Goal: Use online tool/utility: Utilize a website feature to perform a specific function

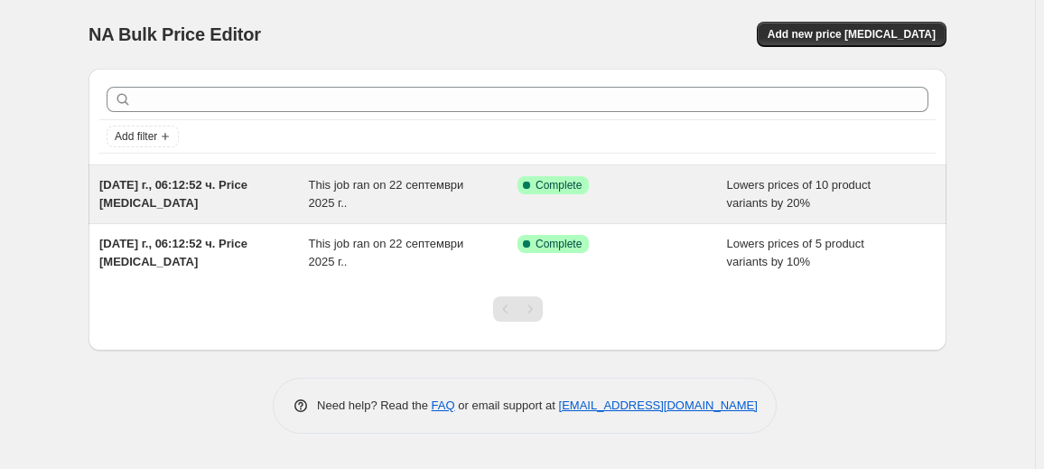
click at [404, 211] on div "This job ran on 22 септември 2025 г.." at bounding box center [413, 194] width 209 height 36
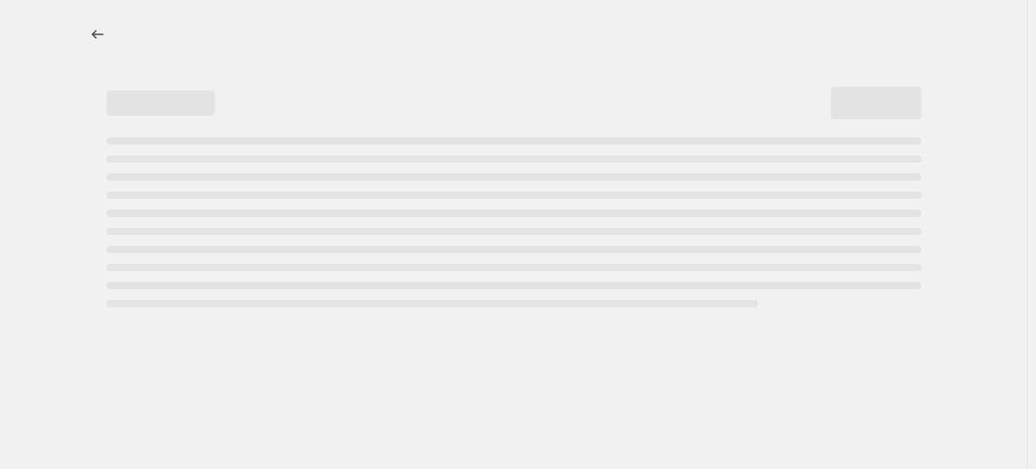
select select "percentage"
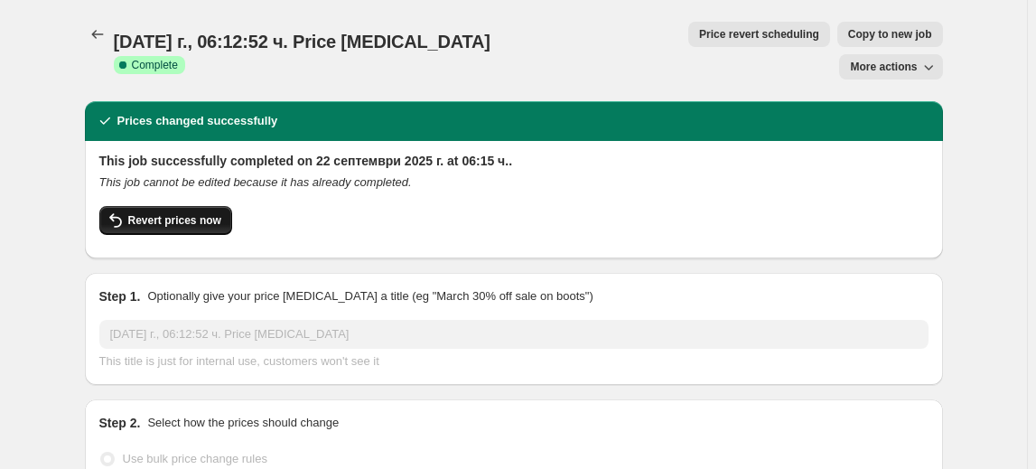
click at [181, 213] on span "Revert prices now" at bounding box center [174, 220] width 93 height 14
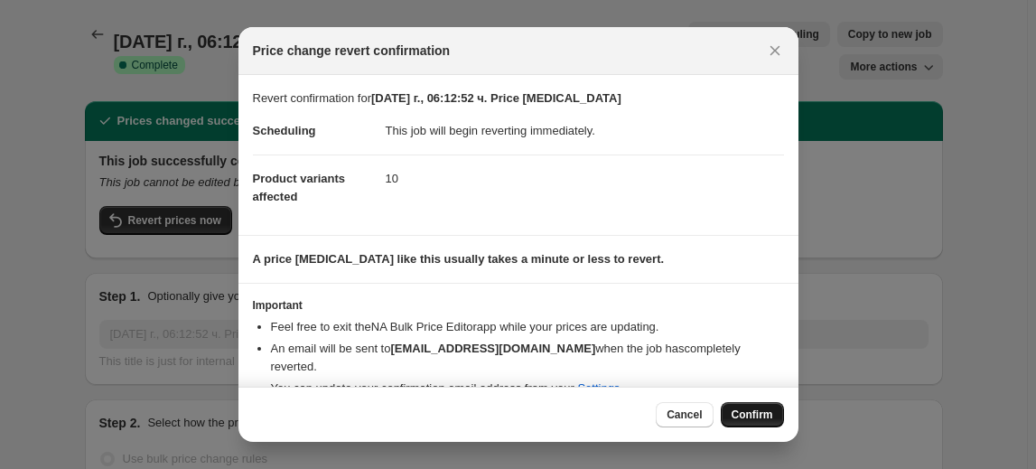
click at [758, 411] on span "Confirm" at bounding box center [752, 414] width 42 height 14
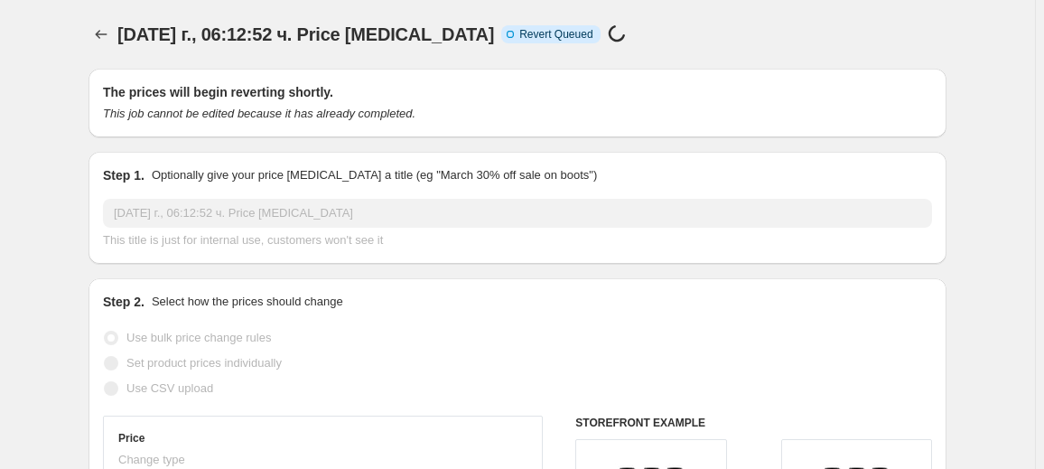
select select "percentage"
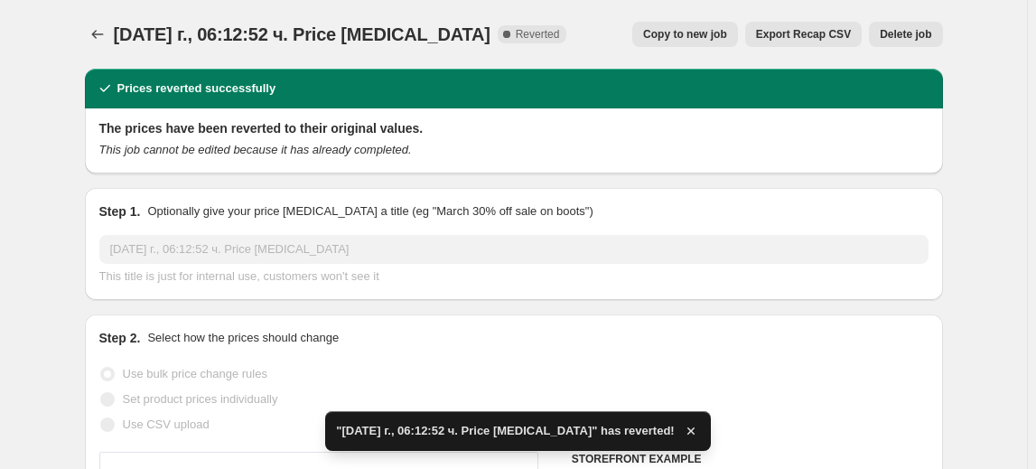
click at [905, 33] on span "Delete job" at bounding box center [905, 34] width 51 height 14
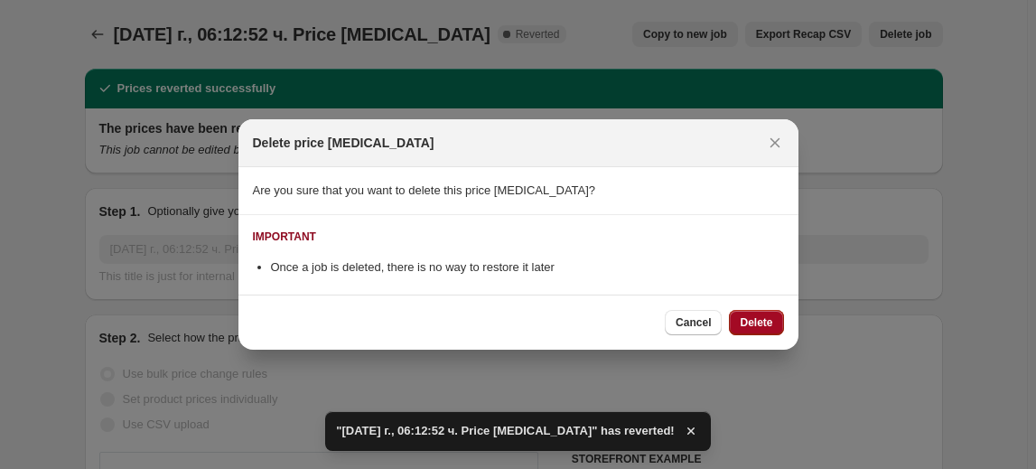
click at [768, 319] on span "Delete" at bounding box center [756, 322] width 33 height 14
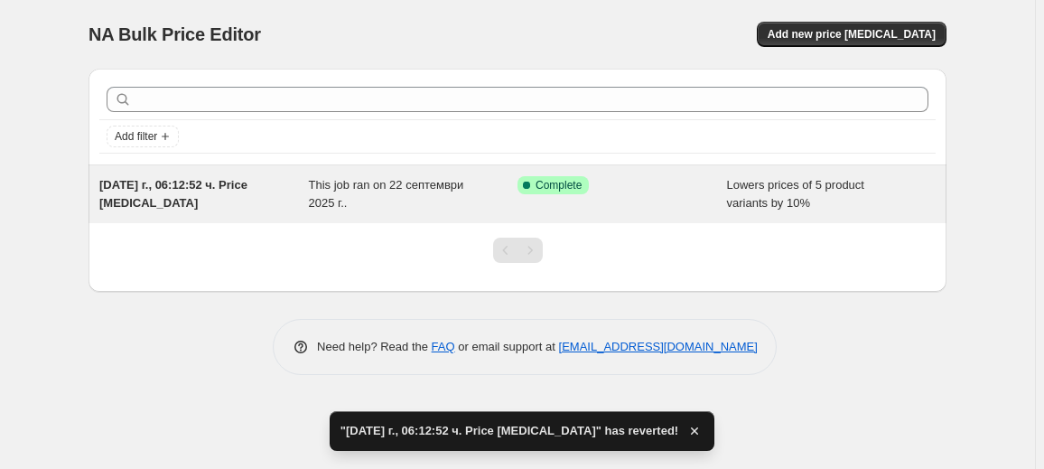
click at [387, 195] on div "This job ran on 22 септември 2025 г.." at bounding box center [413, 194] width 209 height 36
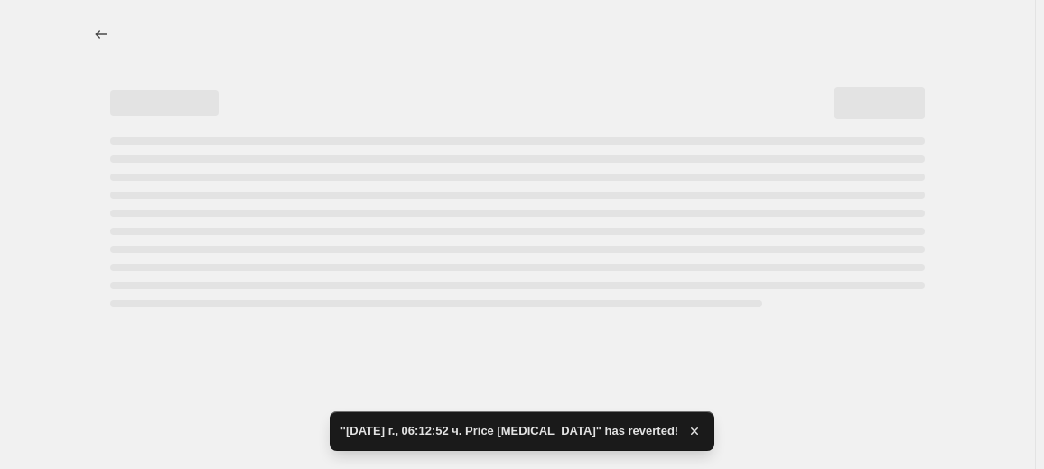
select select "percentage"
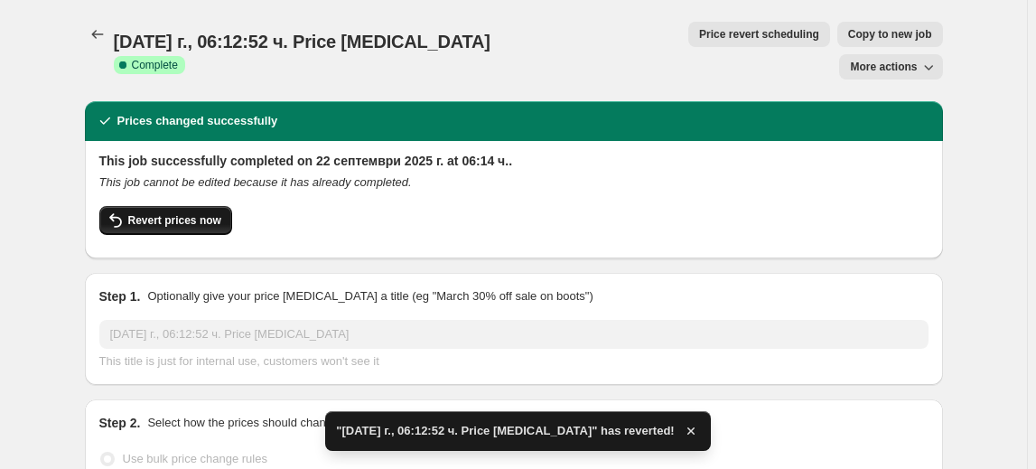
click at [200, 213] on span "Revert prices now" at bounding box center [174, 220] width 93 height 14
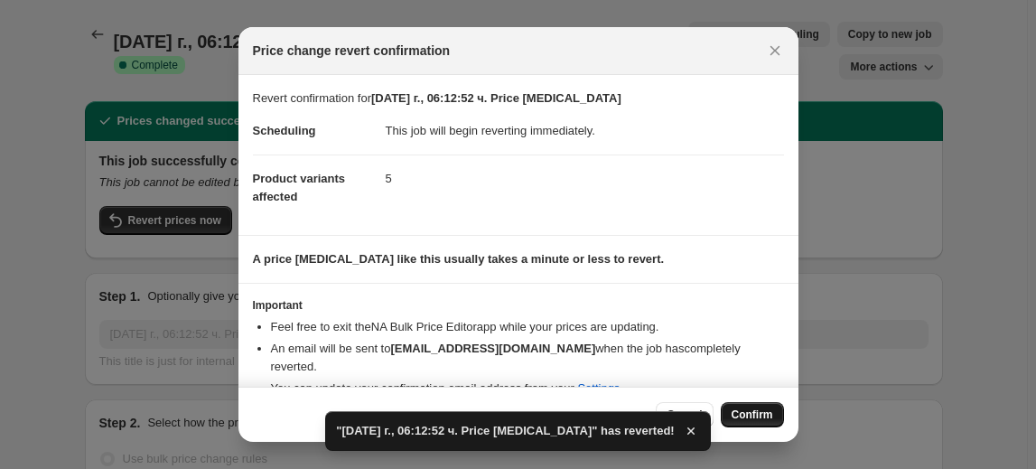
click at [764, 405] on button "Confirm" at bounding box center [752, 414] width 63 height 25
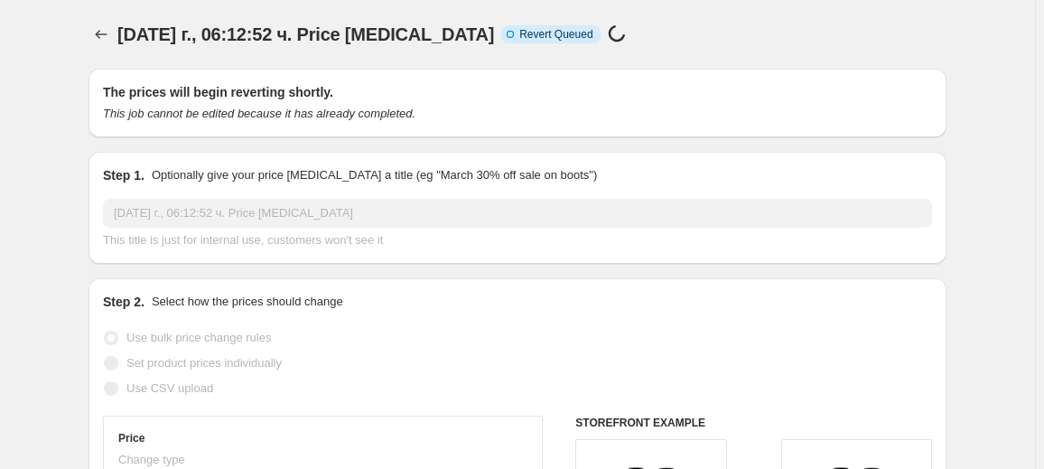
select select "percentage"
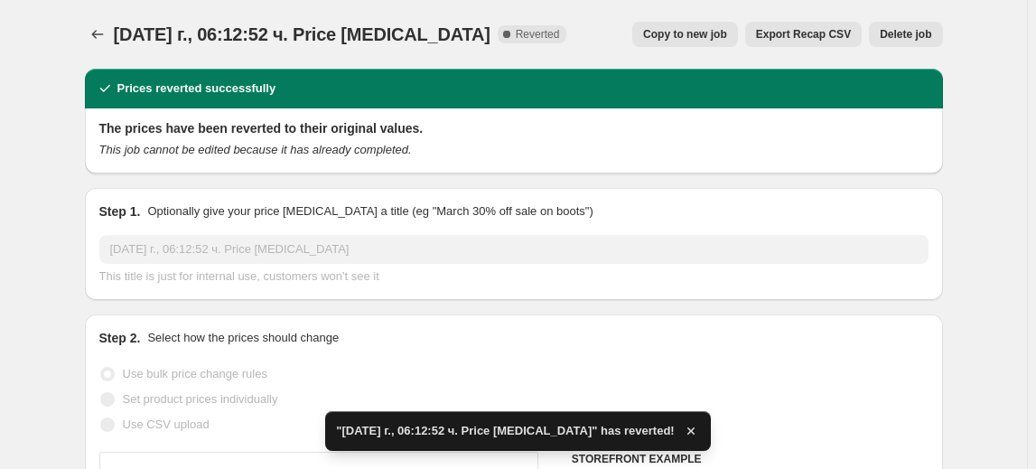
click at [927, 30] on span "Delete job" at bounding box center [905, 34] width 51 height 14
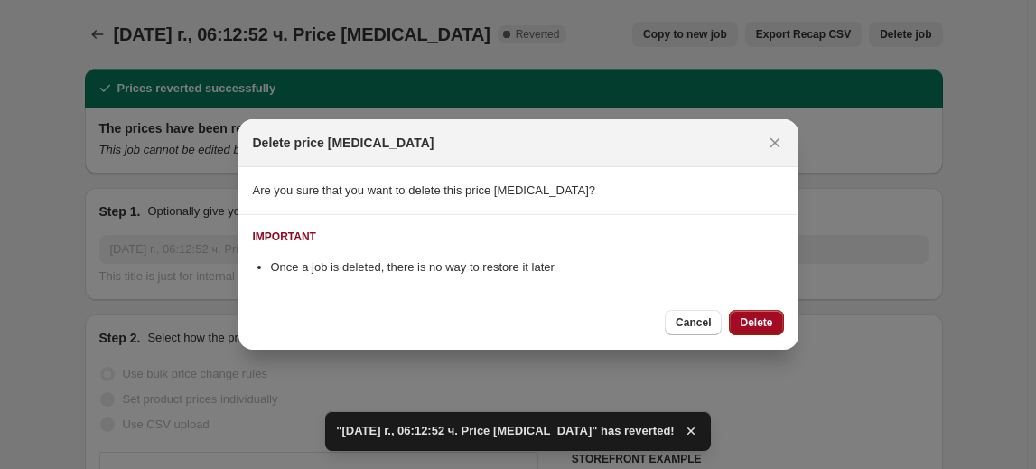
click at [762, 320] on span "Delete" at bounding box center [756, 322] width 33 height 14
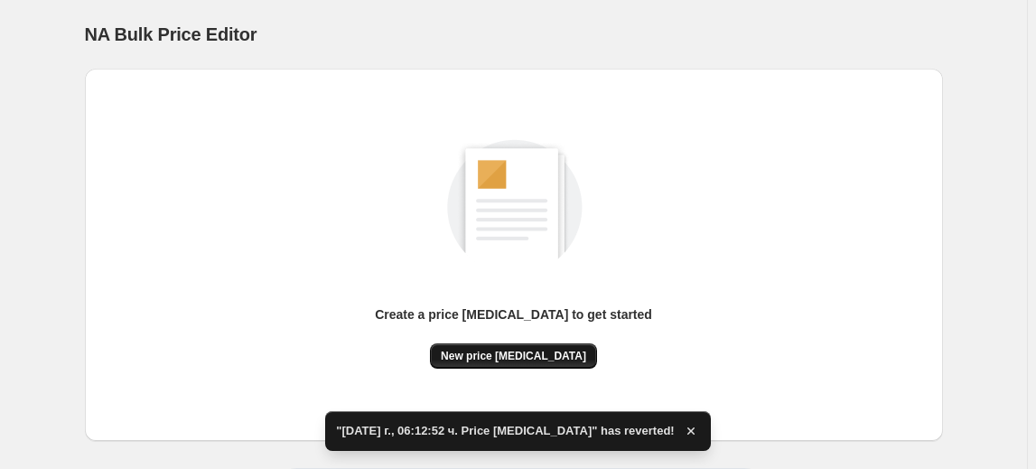
click at [515, 356] on span "New price change job" at bounding box center [513, 356] width 145 height 14
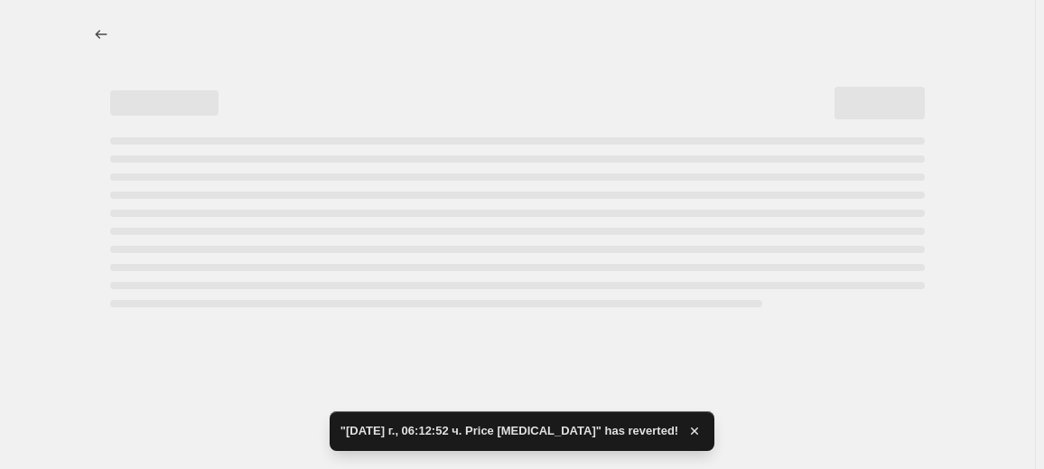
select select "percentage"
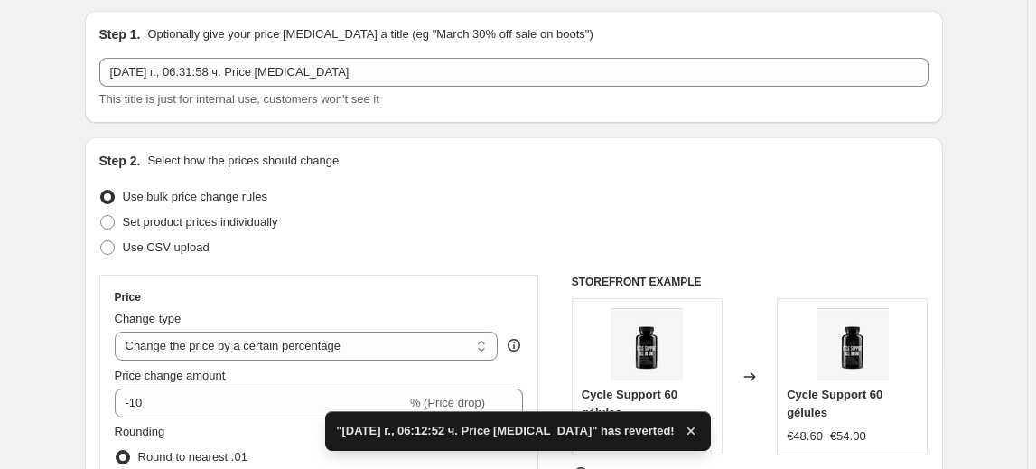
scroll to position [163, 0]
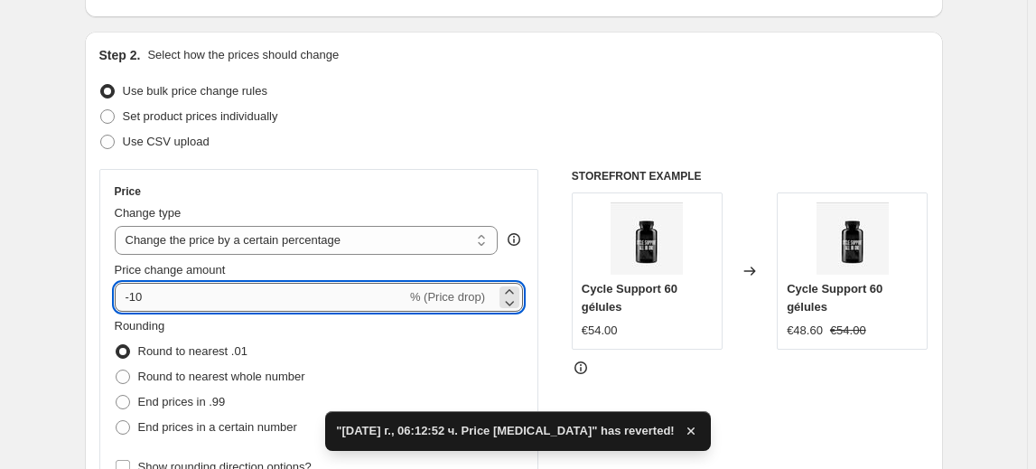
click at [141, 305] on input "-10" at bounding box center [261, 297] width 292 height 29
type input "-30"
click at [203, 324] on fieldset "Rounding Round to nearest .01 Round to nearest whole number End prices in .99 E…" at bounding box center [210, 378] width 191 height 123
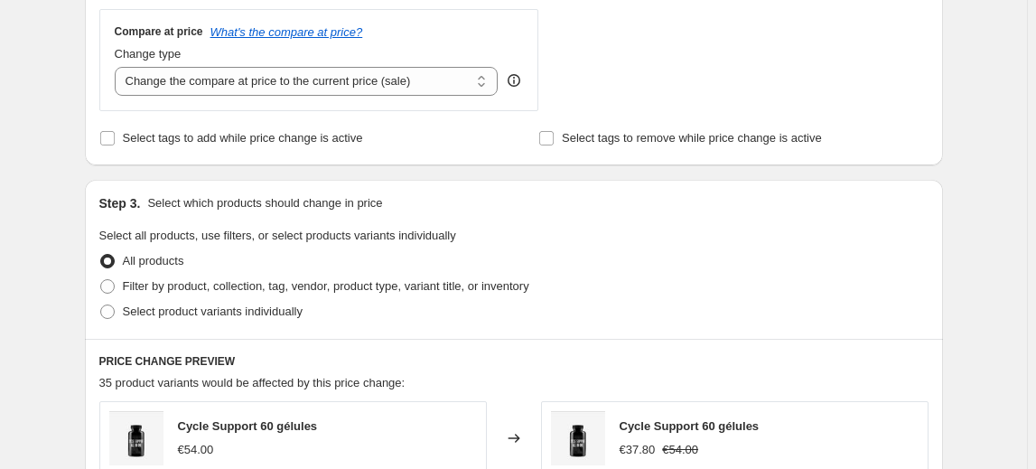
scroll to position [739, 0]
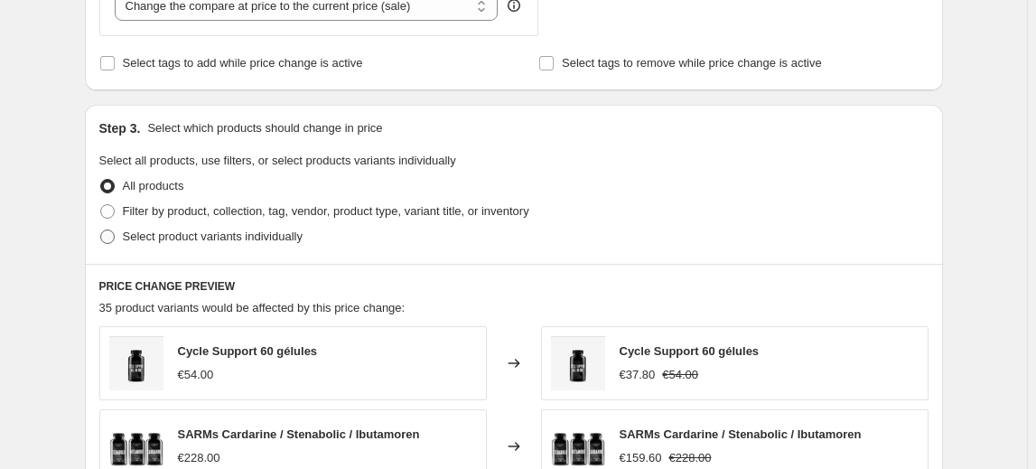
click at [207, 230] on span "Select product variants individually" at bounding box center [213, 236] width 180 height 14
click at [101, 230] on input "Select product variants individually" at bounding box center [100, 229] width 1 height 1
radio input "true"
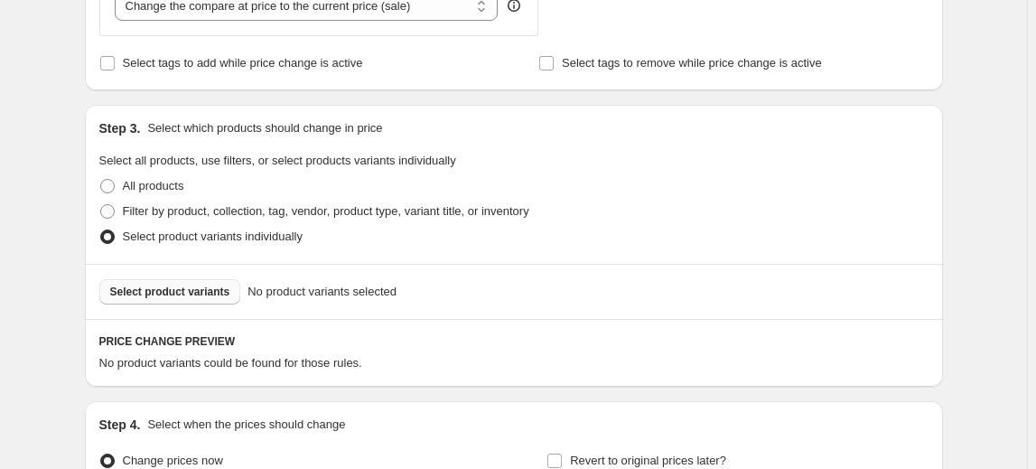
click at [170, 293] on span "Select product variants" at bounding box center [170, 291] width 120 height 14
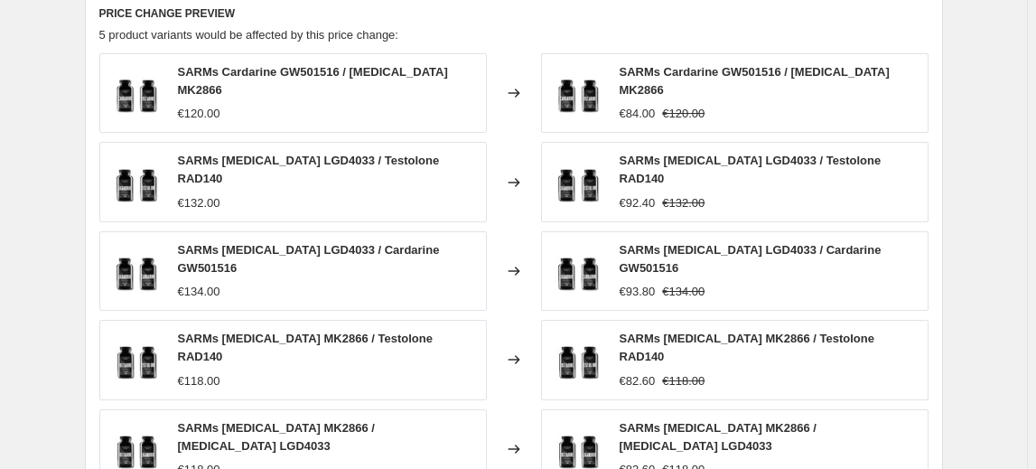
scroll to position [1387, 0]
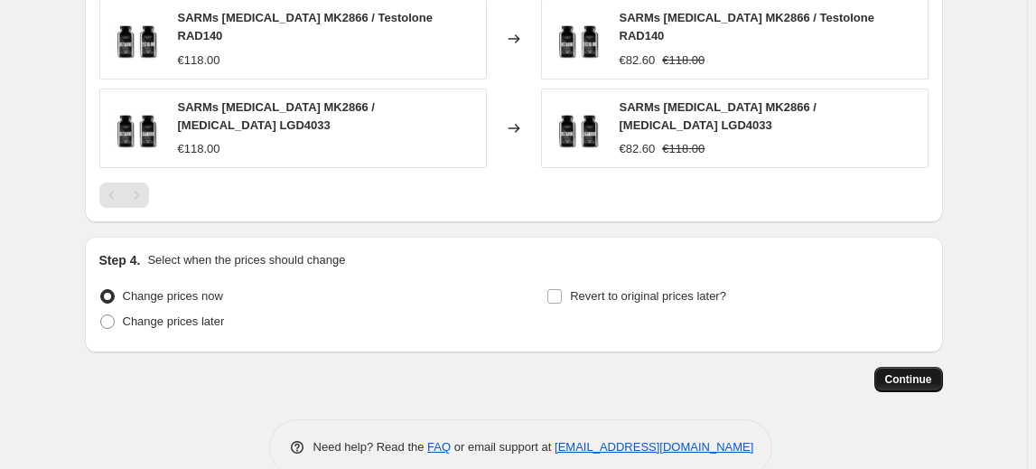
click at [914, 372] on span "Continue" at bounding box center [908, 379] width 47 height 14
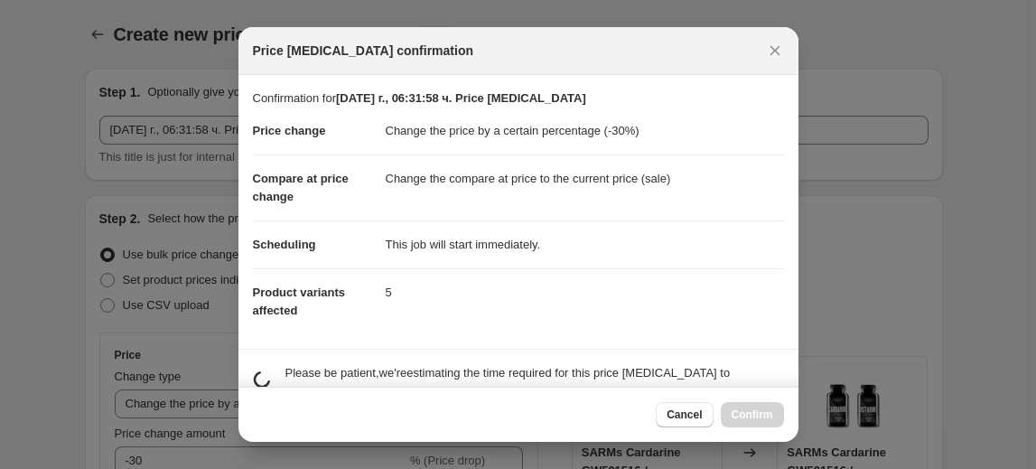
scroll to position [0, 0]
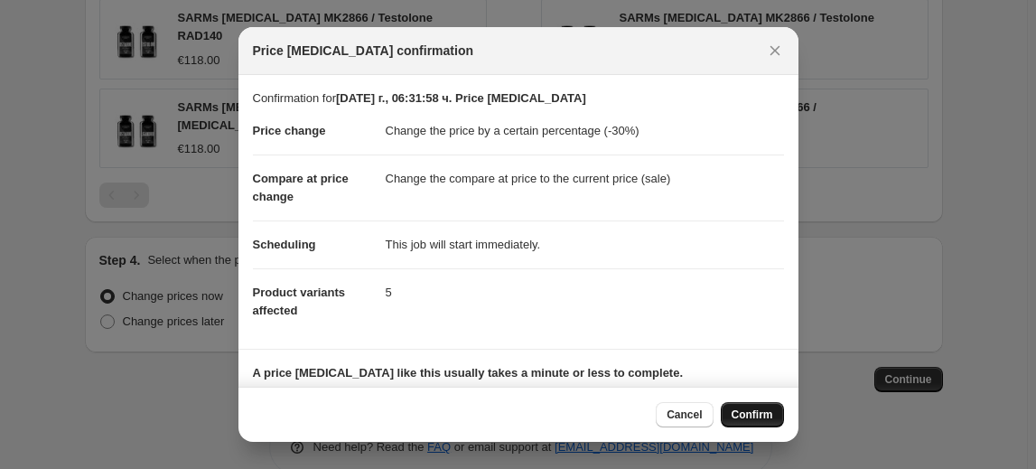
click at [753, 414] on span "Confirm" at bounding box center [752, 414] width 42 height 14
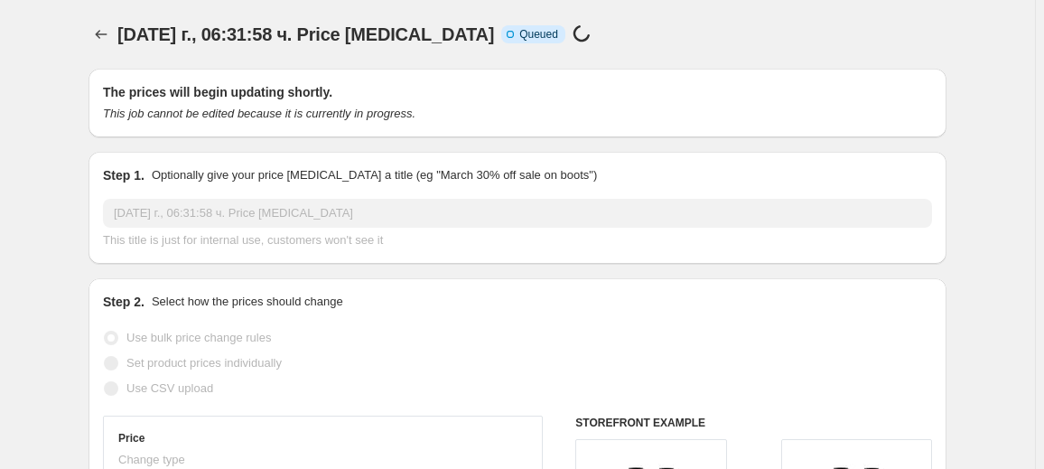
select select "percentage"
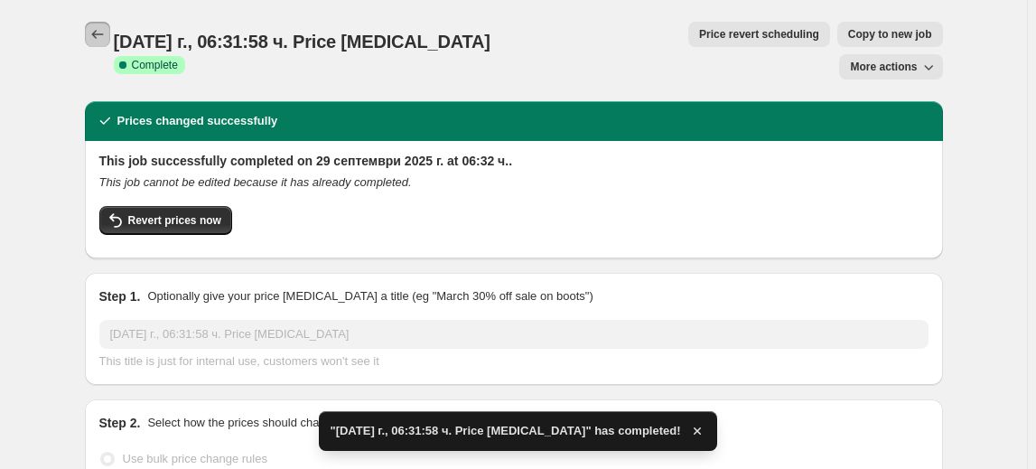
click at [101, 37] on icon "Price change jobs" at bounding box center [97, 34] width 18 height 18
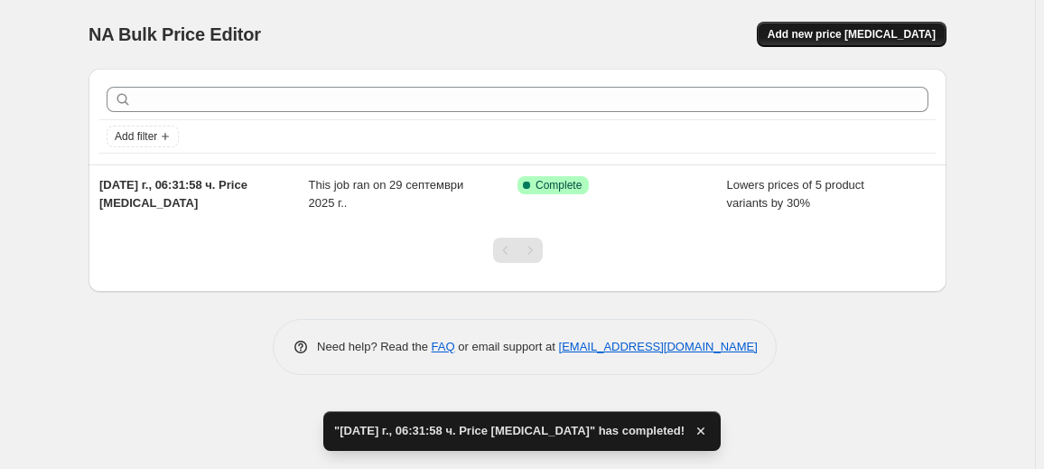
click at [852, 33] on span "Add new price change job" at bounding box center [852, 34] width 168 height 14
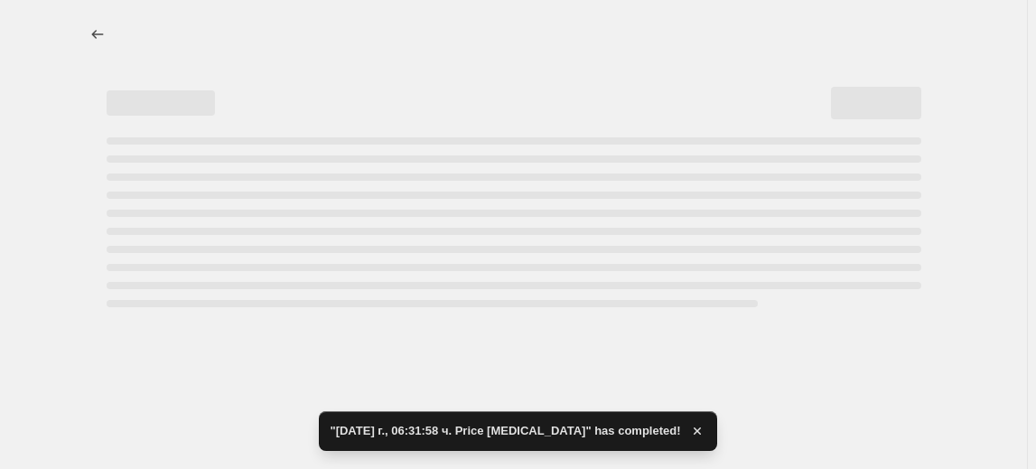
select select "percentage"
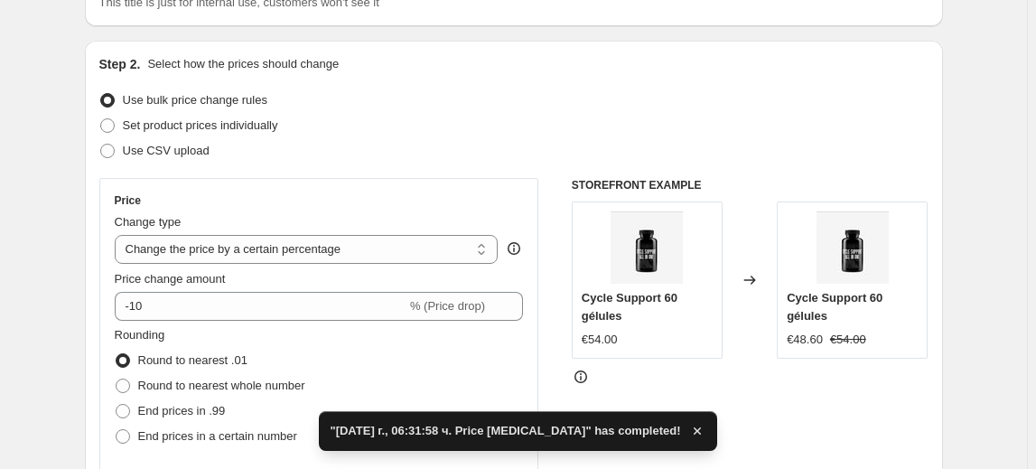
scroll to position [163, 0]
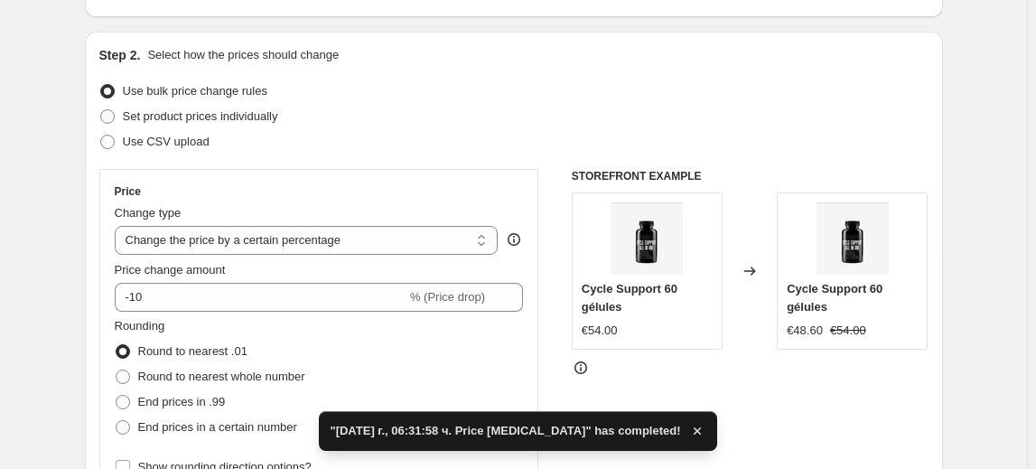
click at [140, 313] on div "Price Change type Change the price to a certain amount Change the price by a ce…" at bounding box center [319, 331] width 409 height 295
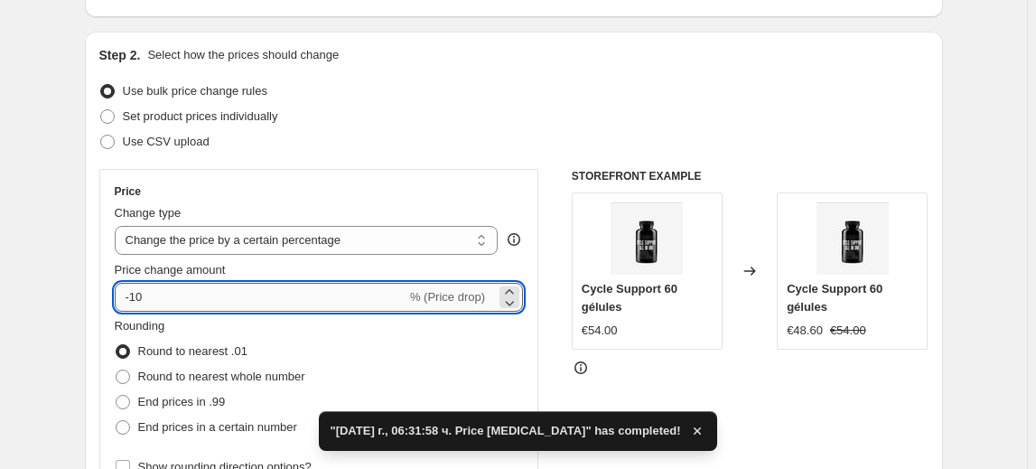
click at [141, 306] on input "-10" at bounding box center [261, 297] width 292 height 29
type input "-40"
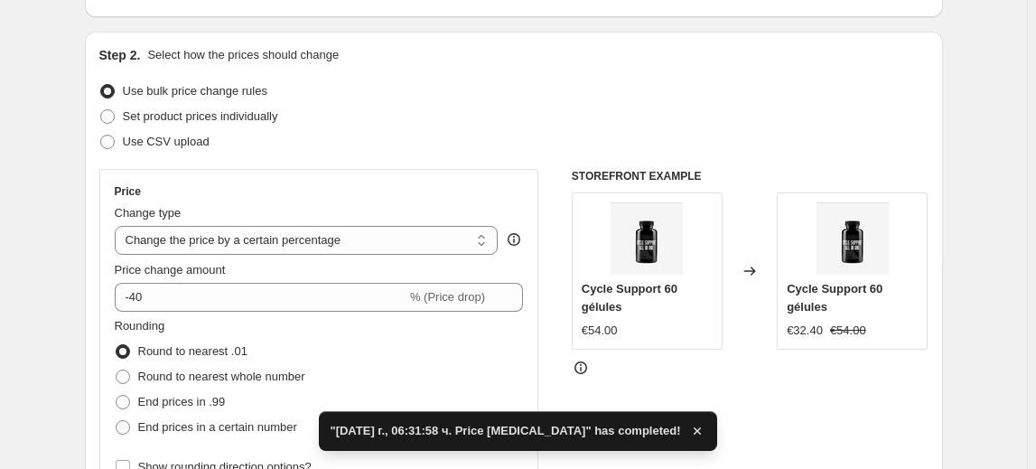
click at [191, 320] on fieldset "Rounding Round to nearest .01 Round to nearest whole number End prices in .99 E…" at bounding box center [210, 378] width 191 height 123
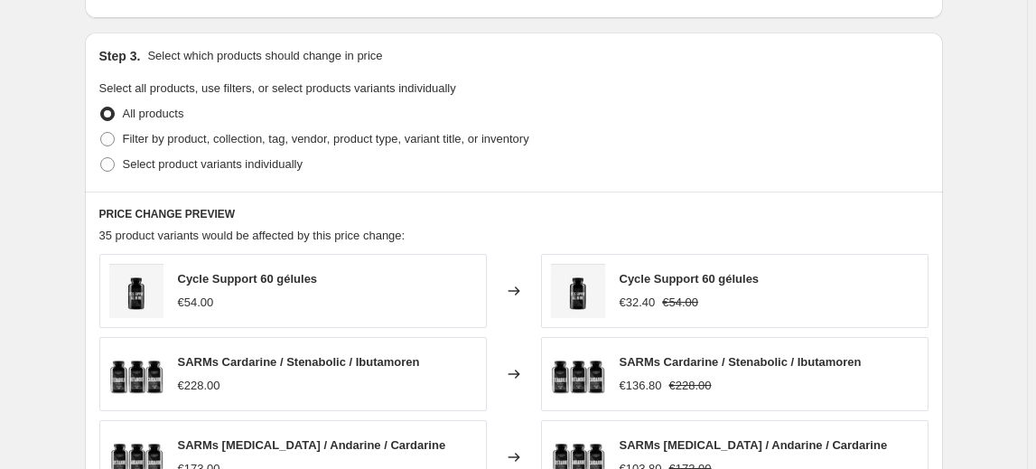
scroll to position [821, 0]
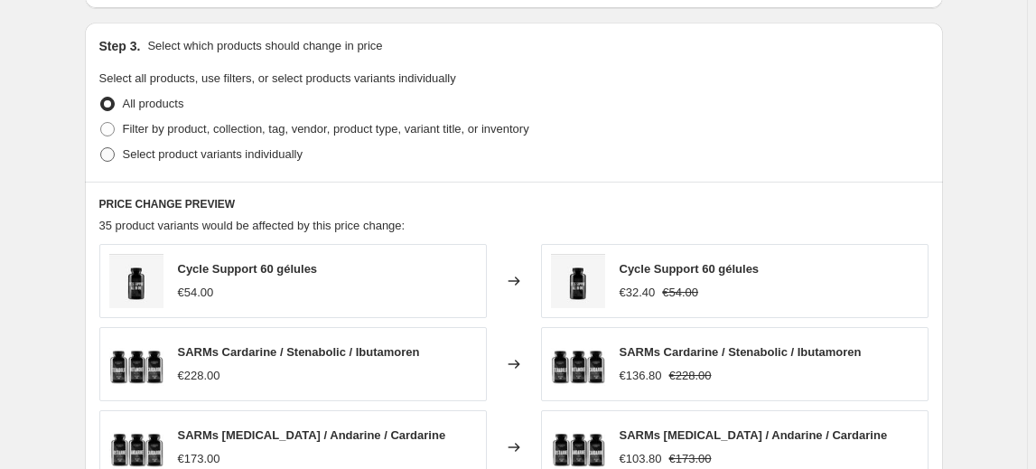
click at [171, 157] on span "Select product variants individually" at bounding box center [213, 154] width 180 height 14
click at [101, 148] on input "Select product variants individually" at bounding box center [100, 147] width 1 height 1
radio input "true"
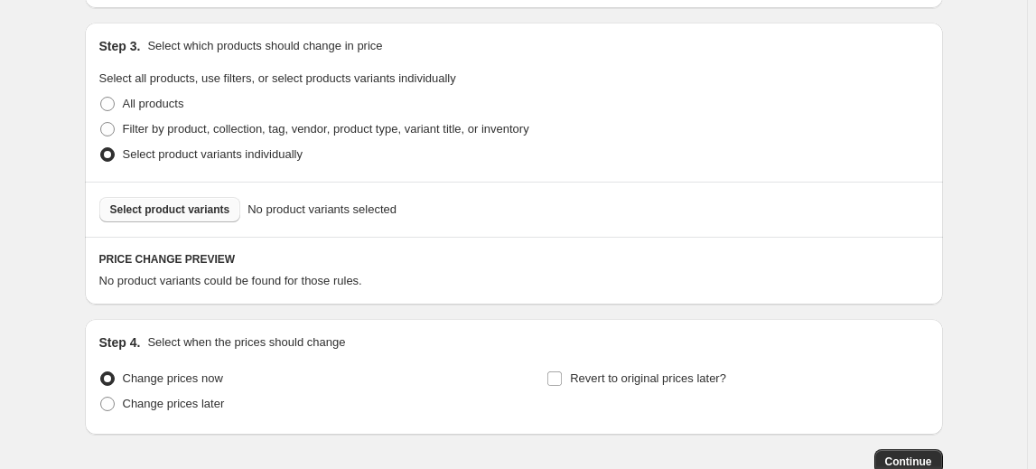
click at [172, 209] on span "Select product variants" at bounding box center [170, 209] width 120 height 14
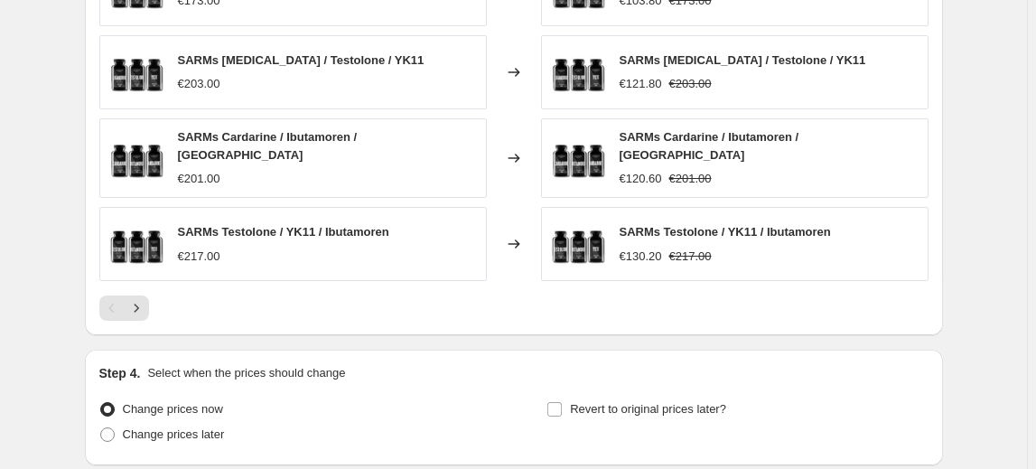
scroll to position [1313, 0]
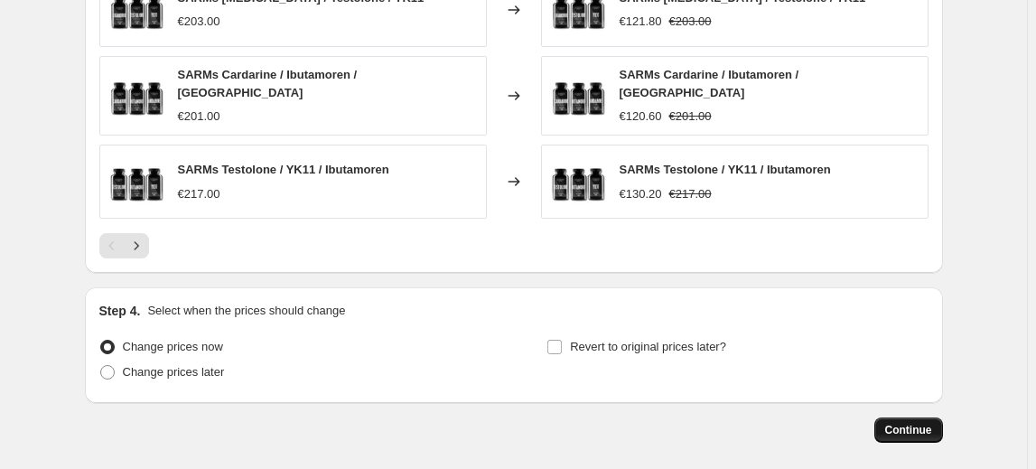
click at [910, 424] on span "Continue" at bounding box center [908, 430] width 47 height 14
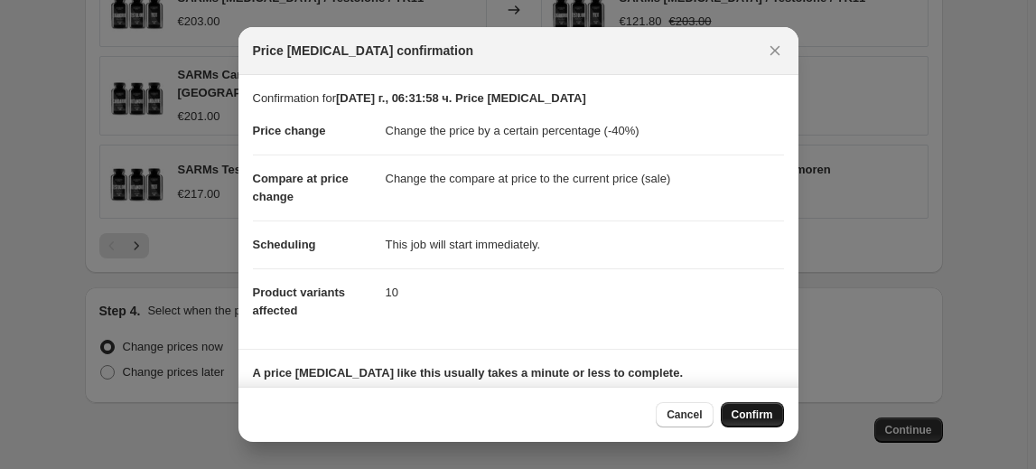
click at [756, 418] on span "Confirm" at bounding box center [752, 414] width 42 height 14
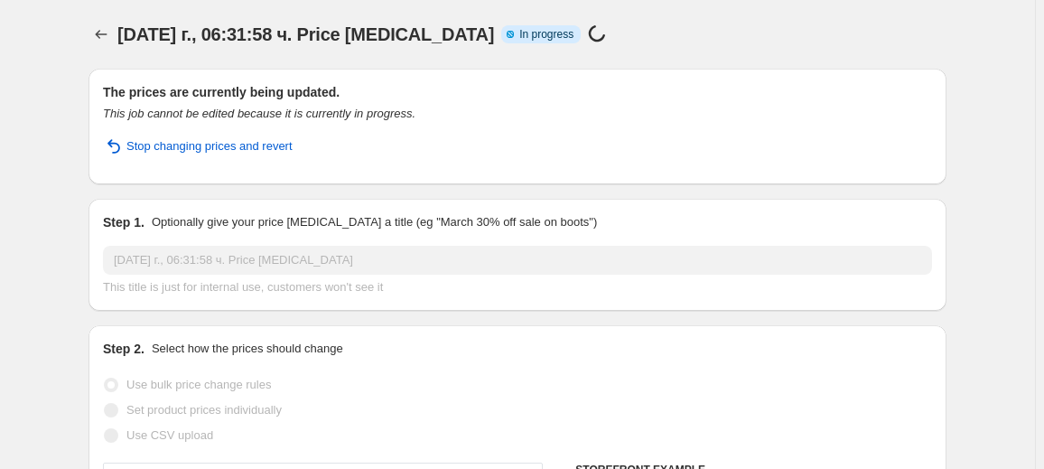
select select "percentage"
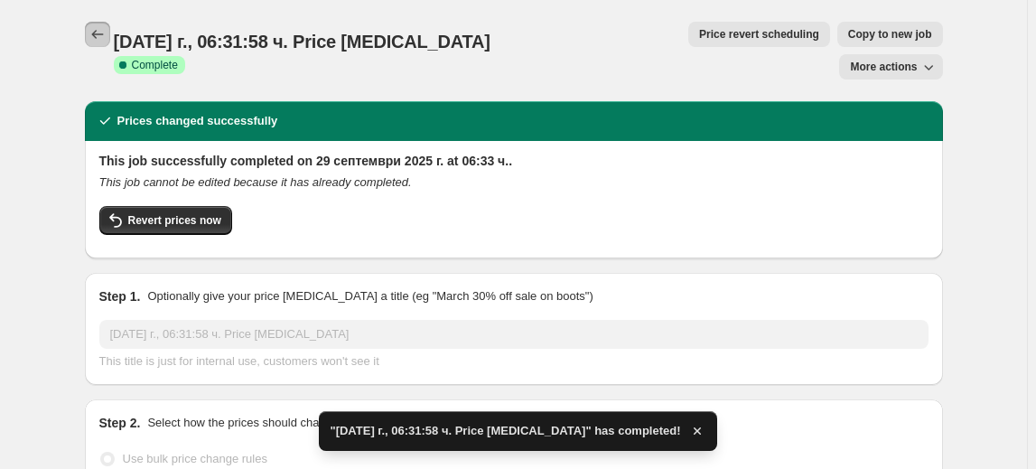
click at [105, 38] on icon "Price change jobs" at bounding box center [97, 34] width 18 height 18
